Goal: Transaction & Acquisition: Purchase product/service

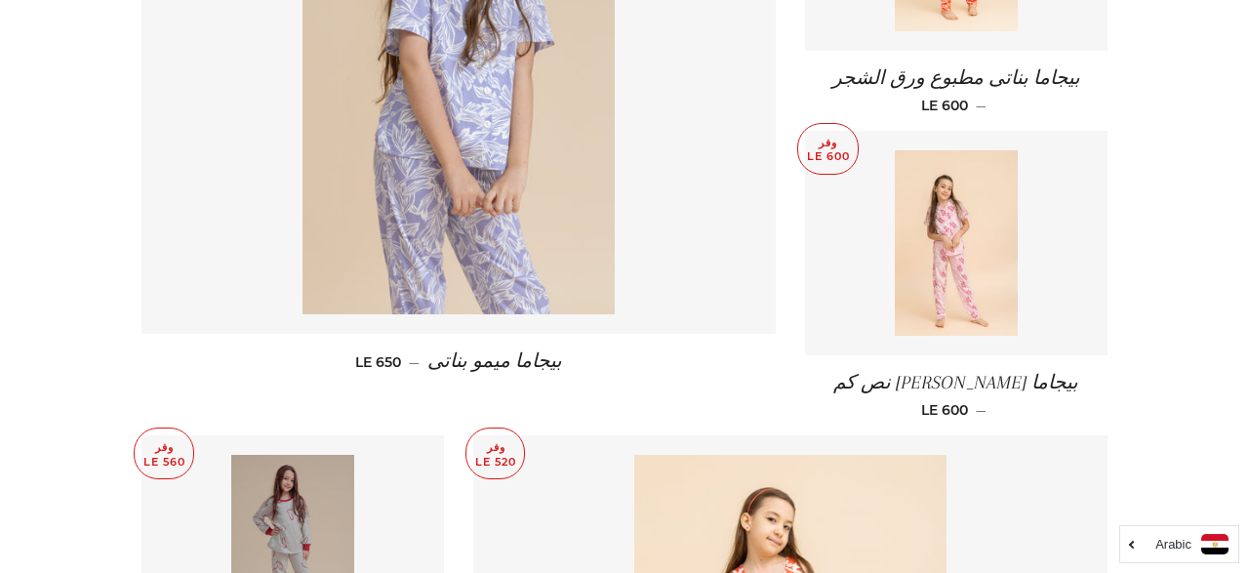
scroll to position [999, 0]
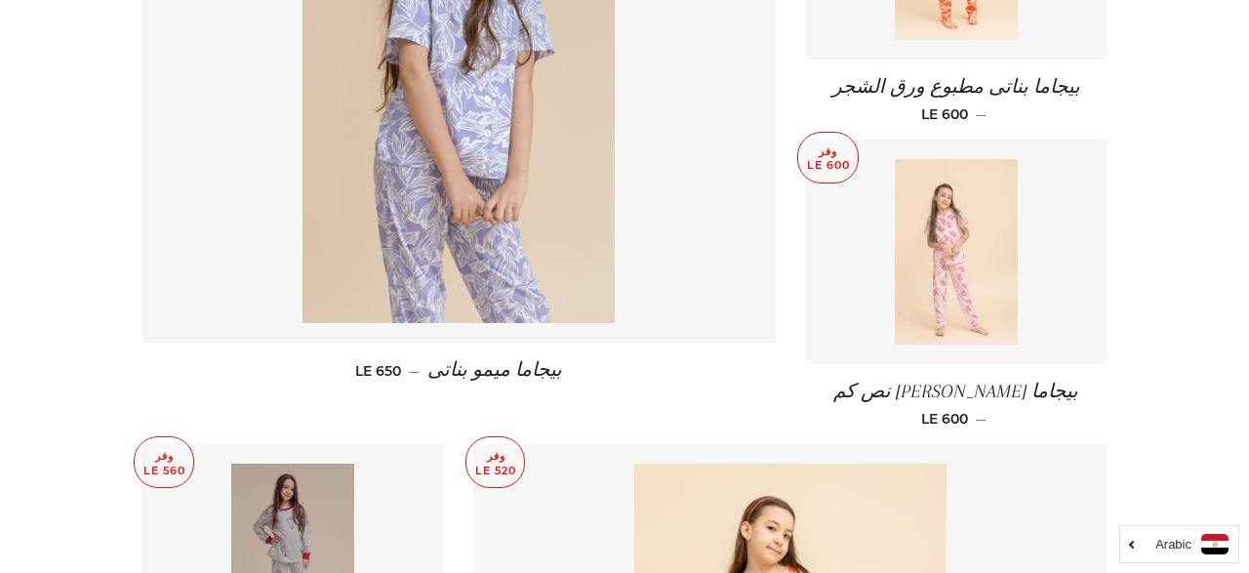
click at [979, 251] on img at bounding box center [957, 251] width 124 height 185
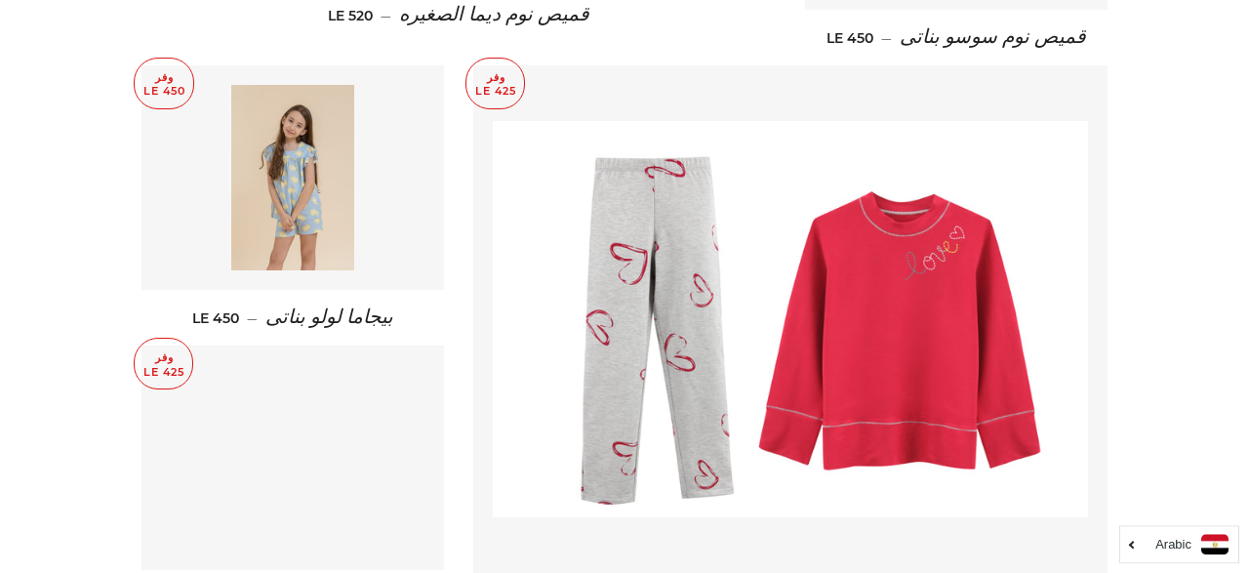
scroll to position [2435, 0]
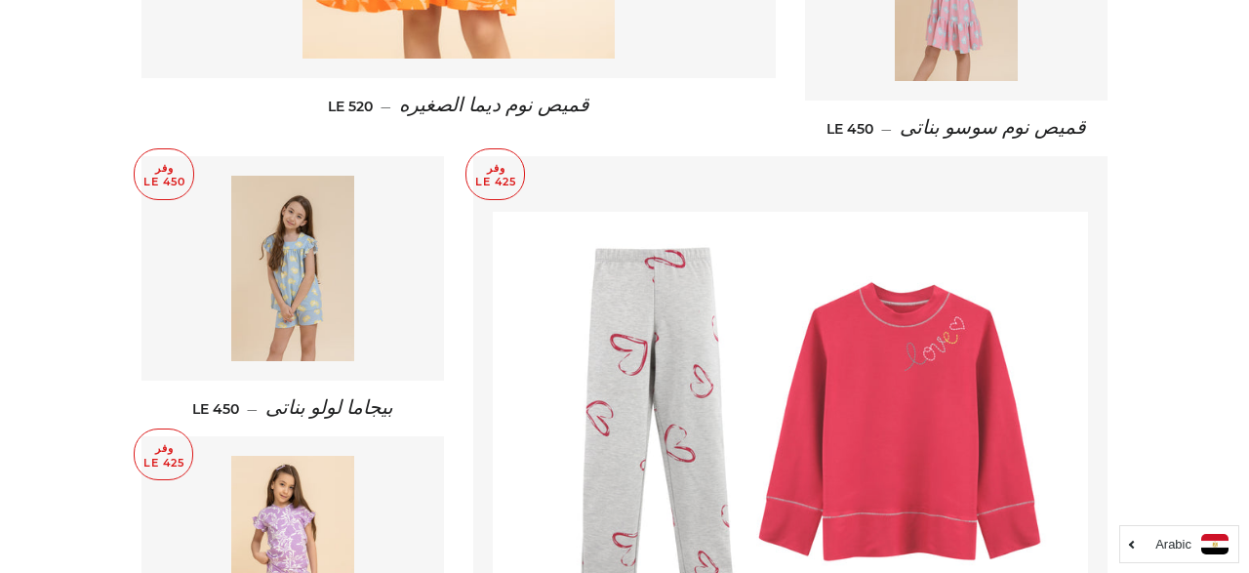
click at [922, 359] on img at bounding box center [790, 410] width 595 height 396
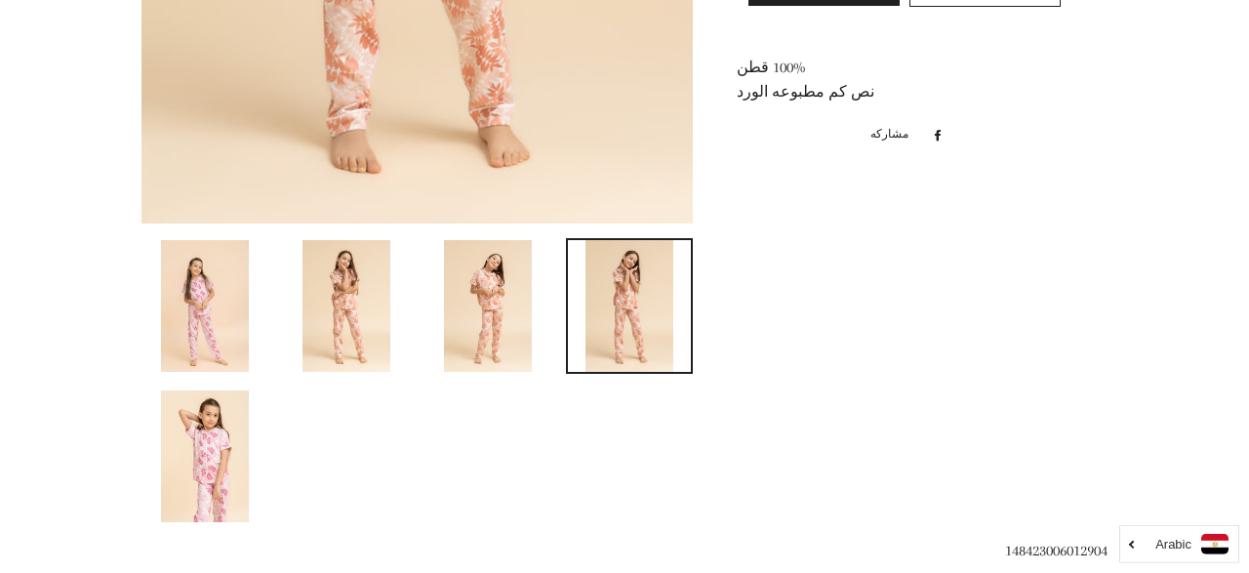
scroll to position [937, 0]
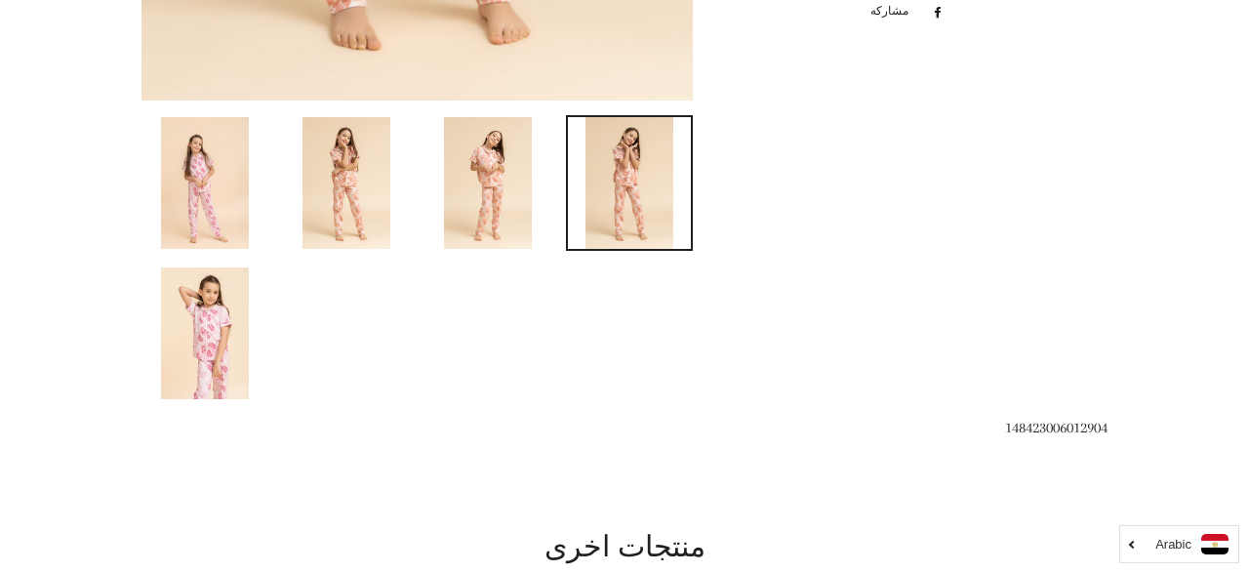
click at [216, 335] on img at bounding box center [205, 333] width 88 height 132
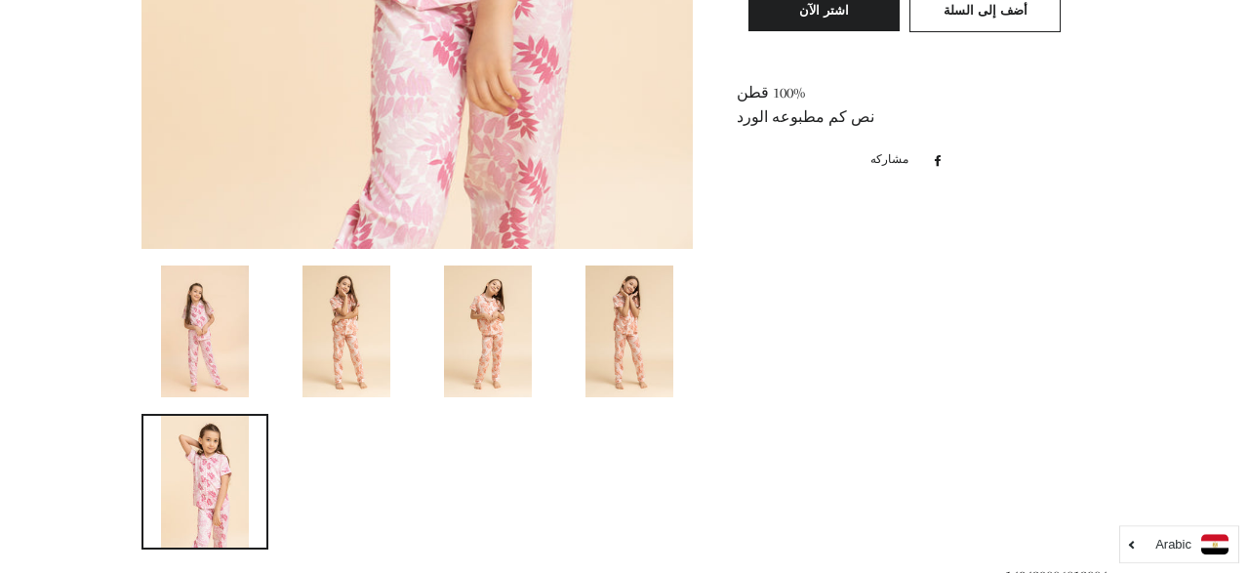
scroll to position [749, 0]
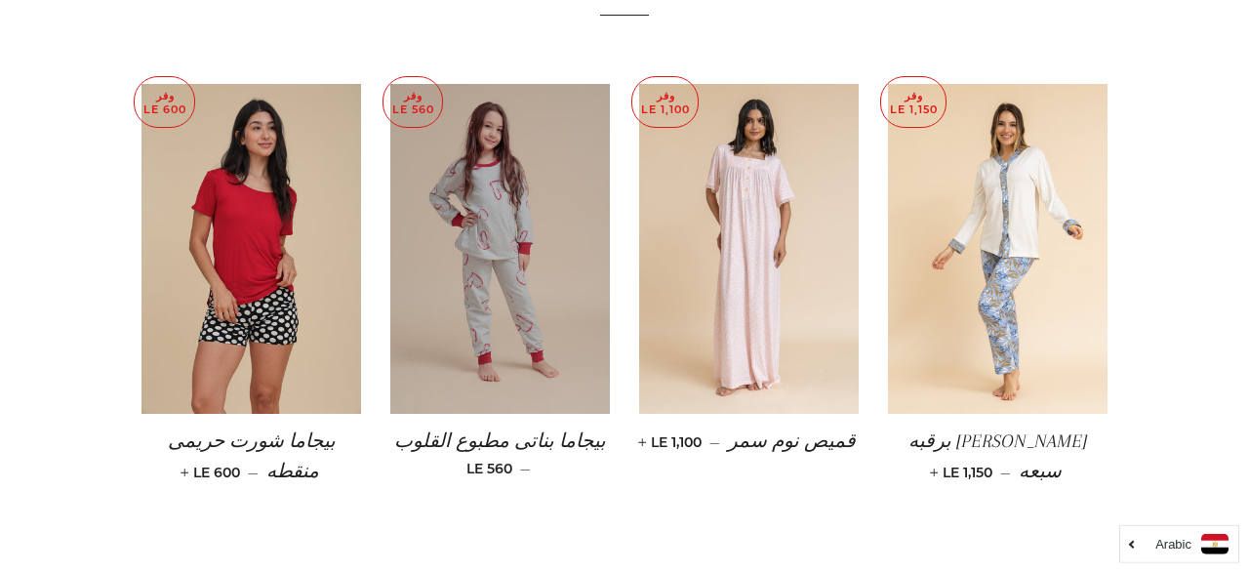
scroll to position [902, 0]
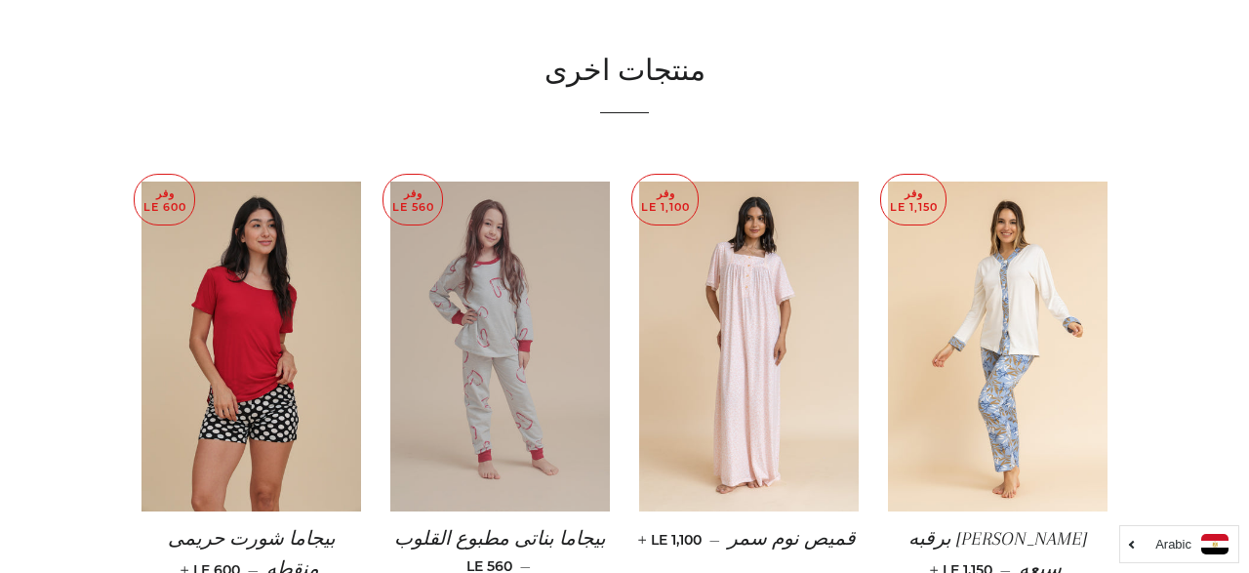
click at [543, 347] on img at bounding box center [500, 346] width 220 height 330
